Goal: Check status

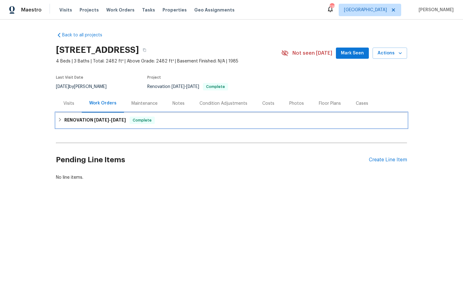
click at [101, 121] on span "[DATE]" at bounding box center [101, 120] width 15 height 4
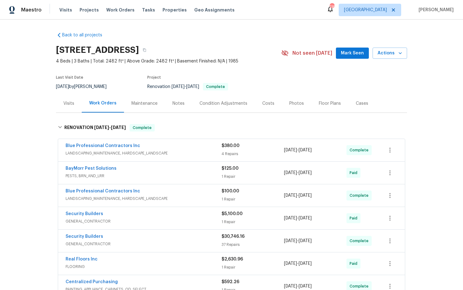
click at [263, 102] on div "Costs" at bounding box center [268, 103] width 12 height 6
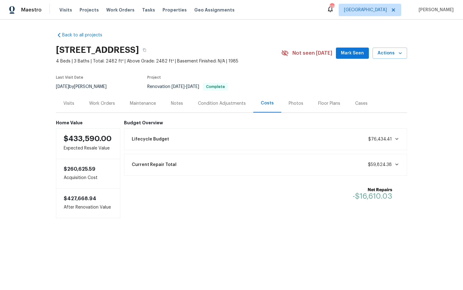
click at [99, 104] on div "Work Orders" at bounding box center [102, 103] width 26 height 6
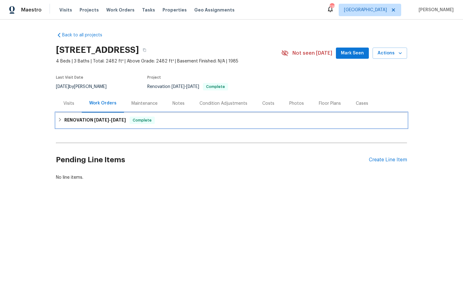
click at [98, 121] on span "[DATE]" at bounding box center [101, 120] width 15 height 4
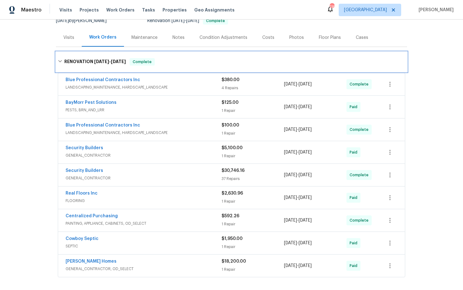
scroll to position [67, 0]
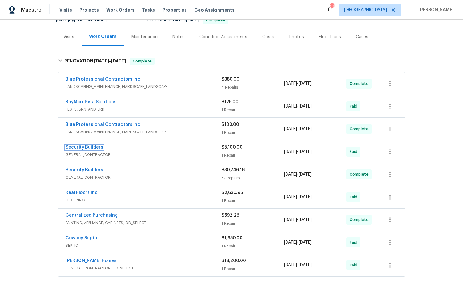
click at [93, 148] on link "Security Builders" at bounding box center [85, 147] width 38 height 4
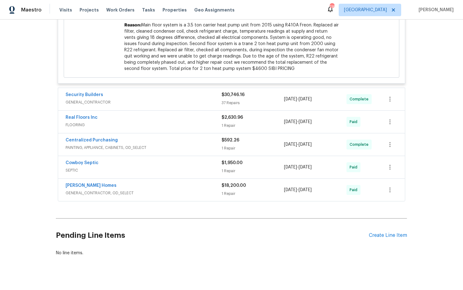
scroll to position [446, 0]
click at [80, 185] on link "[PERSON_NAME] Homes" at bounding box center [91, 185] width 51 height 4
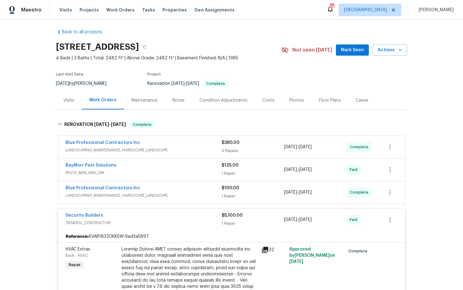
scroll to position [0, 0]
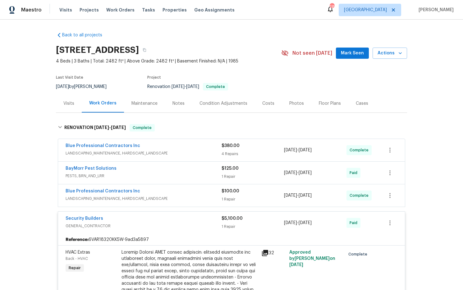
click at [355, 54] on span "Mark Seen" at bounding box center [352, 53] width 23 height 8
